Goal: Entertainment & Leisure: Browse casually

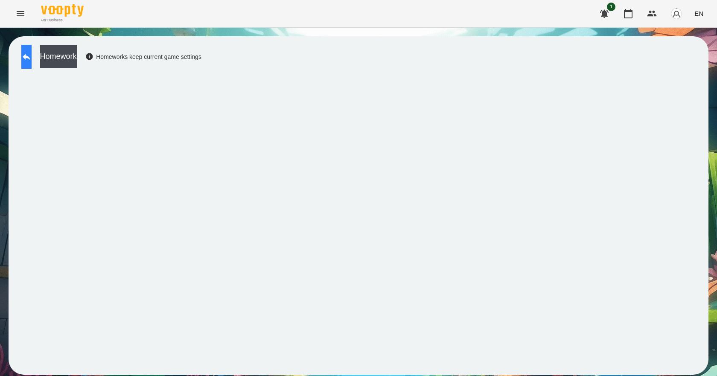
click at [32, 62] on button at bounding box center [26, 57] width 10 height 24
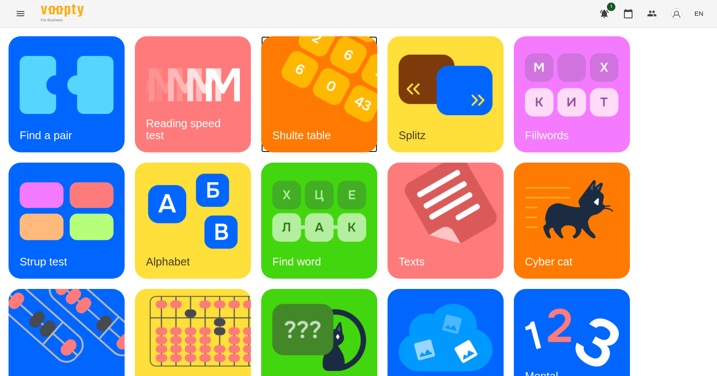
click at [317, 110] on img at bounding box center [324, 94] width 127 height 116
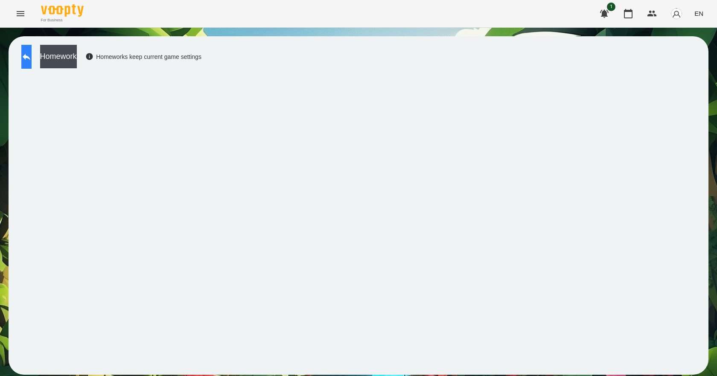
click at [31, 54] on icon at bounding box center [26, 57] width 10 height 10
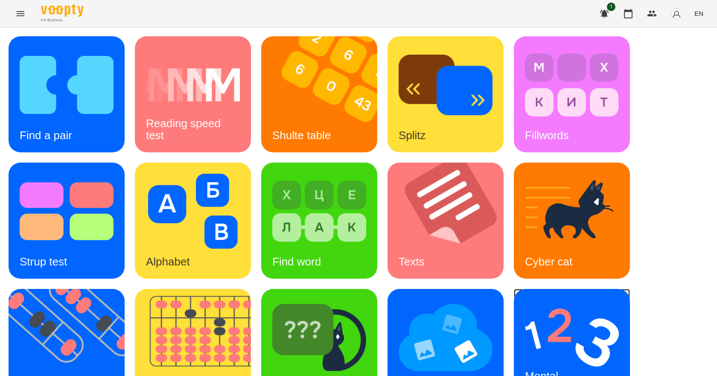
click at [602, 329] on img at bounding box center [572, 337] width 94 height 75
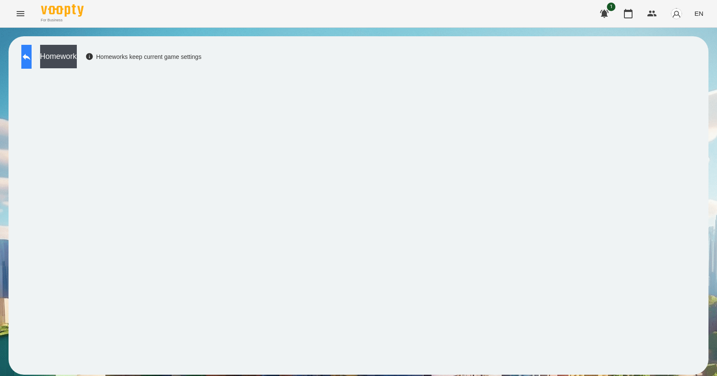
click at [32, 55] on icon at bounding box center [26, 57] width 10 height 10
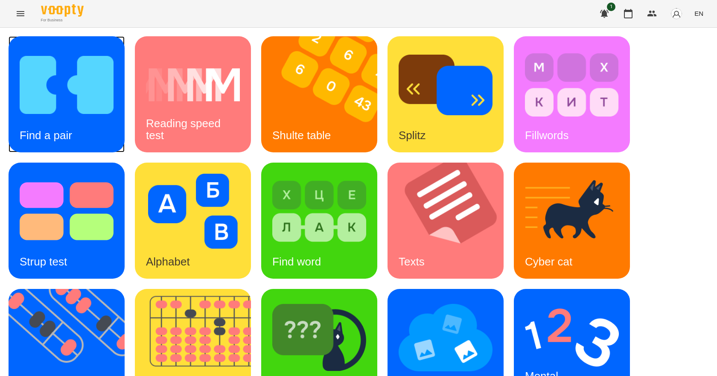
click at [66, 108] on img at bounding box center [67, 84] width 94 height 75
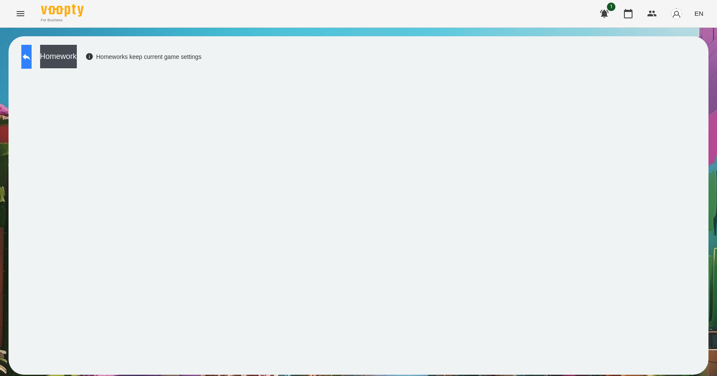
click at [32, 57] on button at bounding box center [26, 57] width 10 height 24
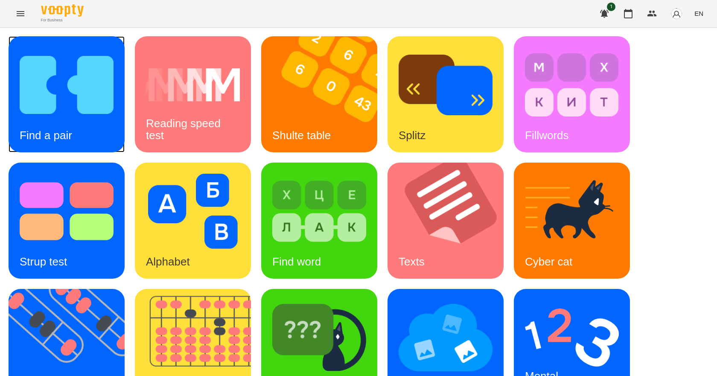
click at [99, 102] on img at bounding box center [67, 84] width 94 height 75
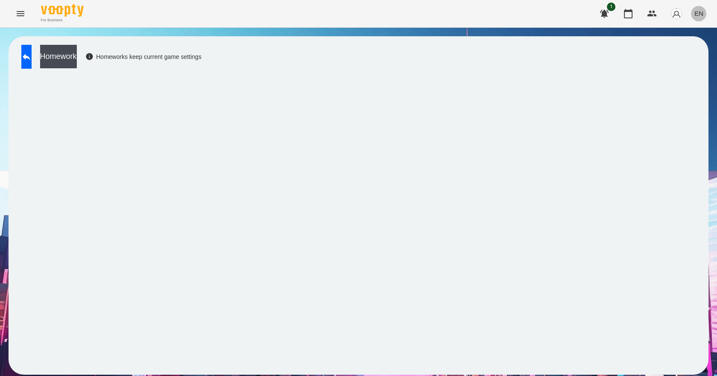
click at [702, 12] on span "EN" at bounding box center [698, 13] width 9 height 9
click at [691, 48] on div "Українська" at bounding box center [683, 48] width 44 height 15
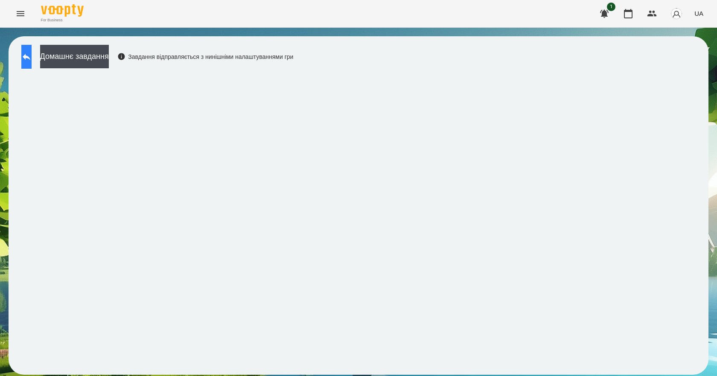
click at [27, 54] on button at bounding box center [26, 57] width 10 height 24
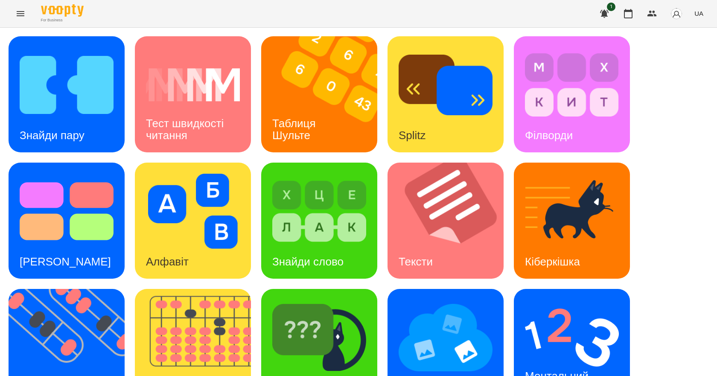
scroll to position [164, 0]
click at [543, 359] on div "Ментальний рахунок" at bounding box center [558, 382] width 89 height 46
